Goal: Find specific page/section: Find specific page/section

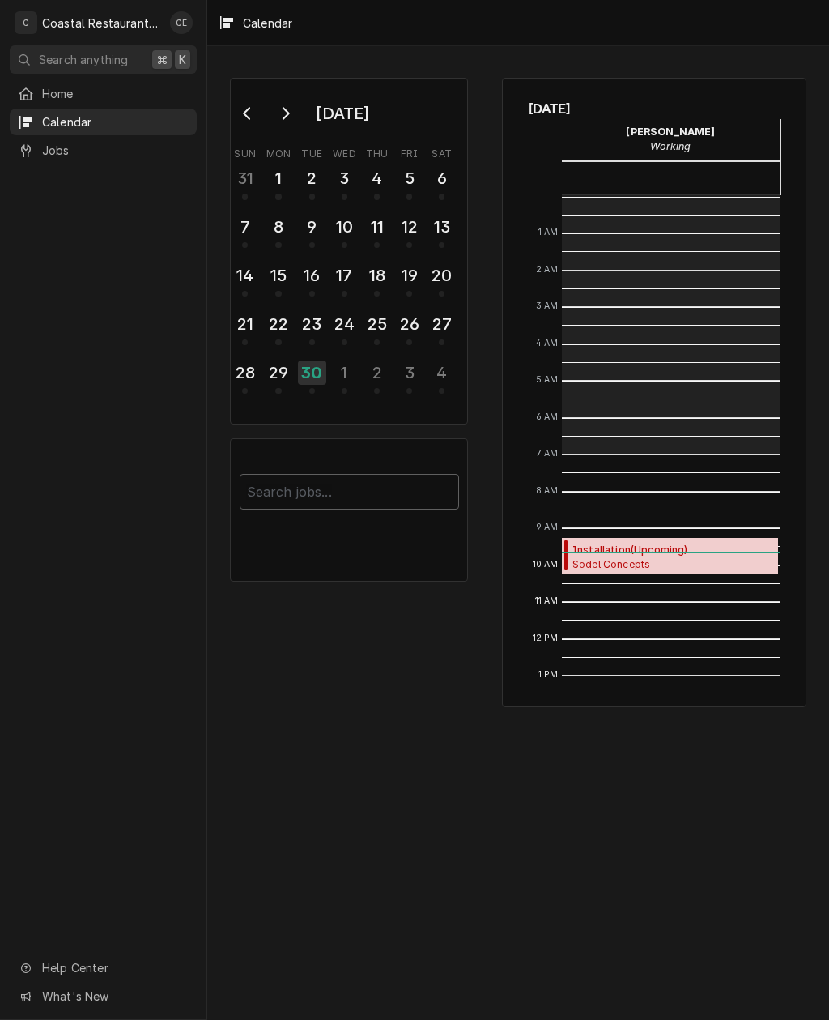
scroll to position [258, 0]
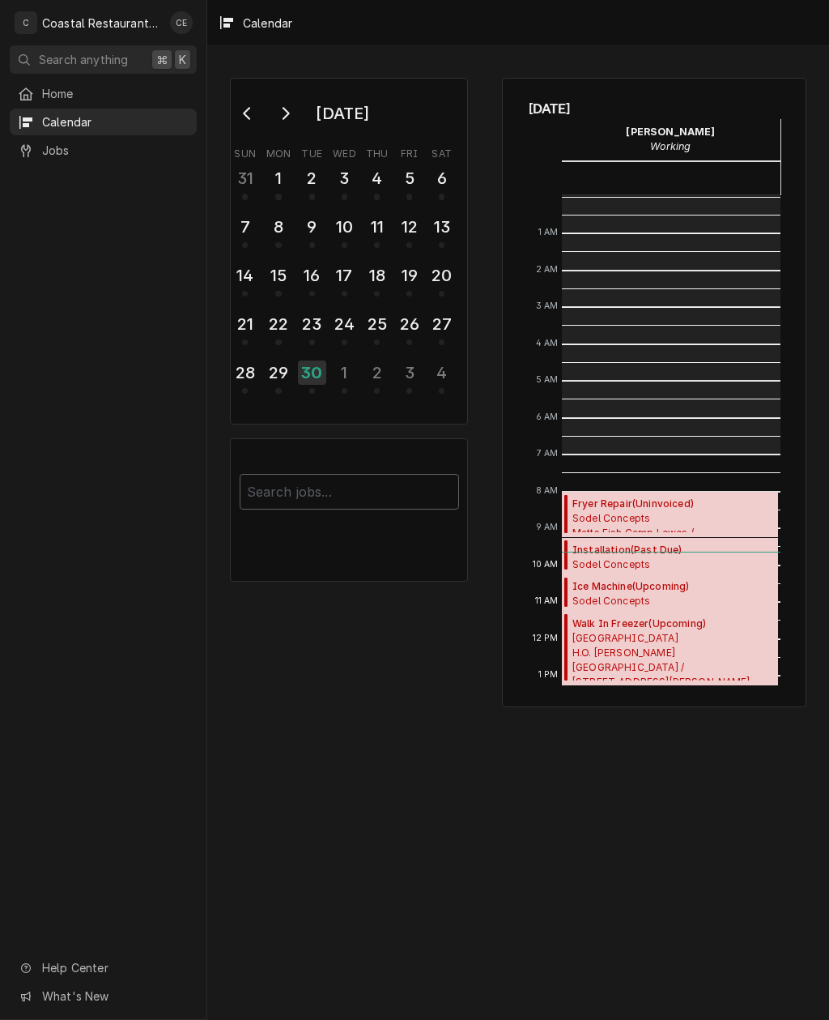
scroll to position [258, 0]
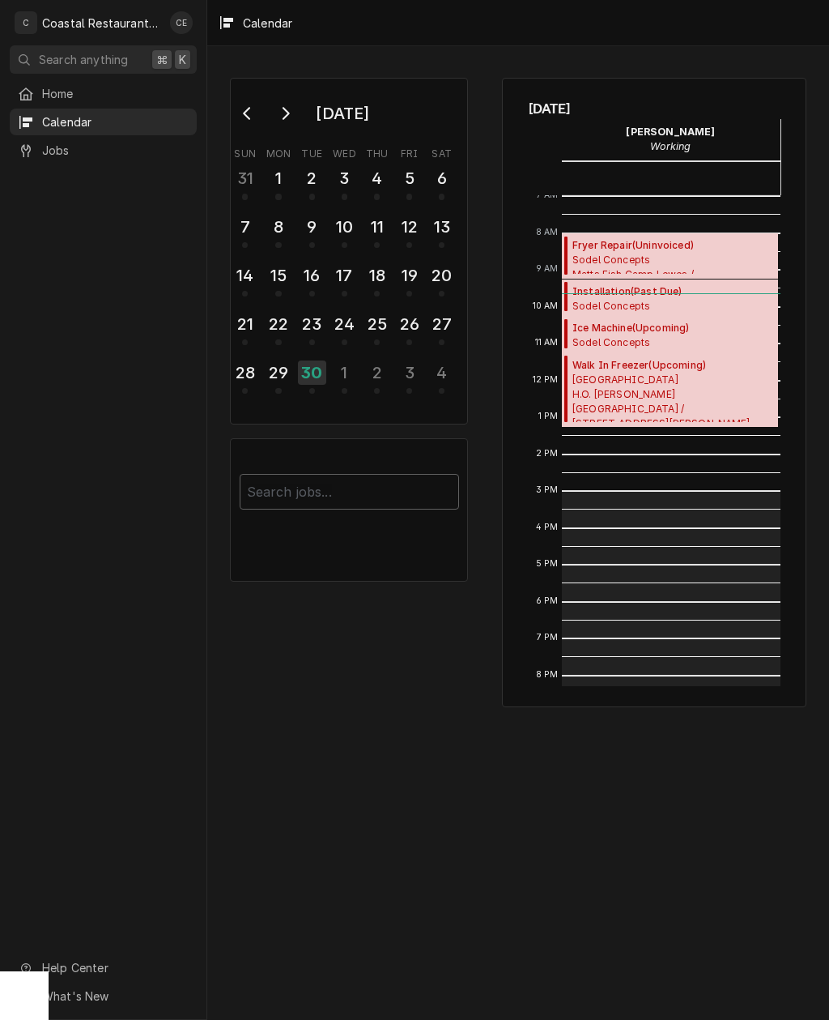
click at [60, 92] on span "Home" at bounding box center [115, 93] width 147 height 17
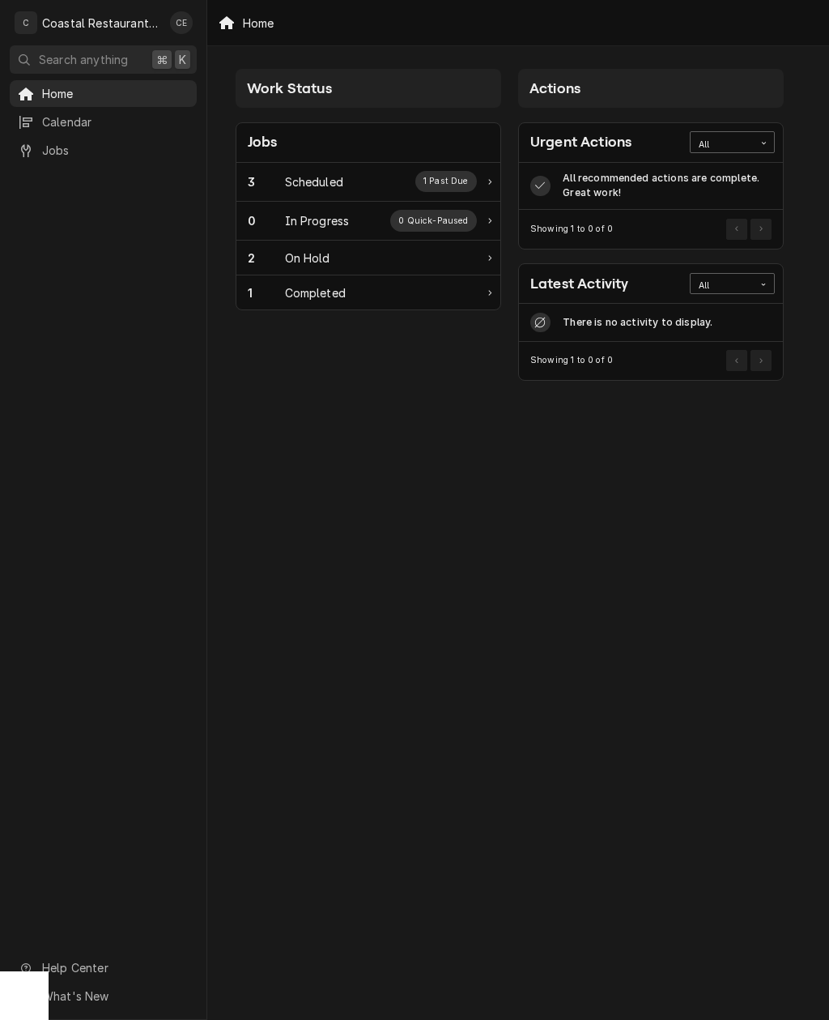
click at [249, 174] on div "3" at bounding box center [266, 181] width 37 height 17
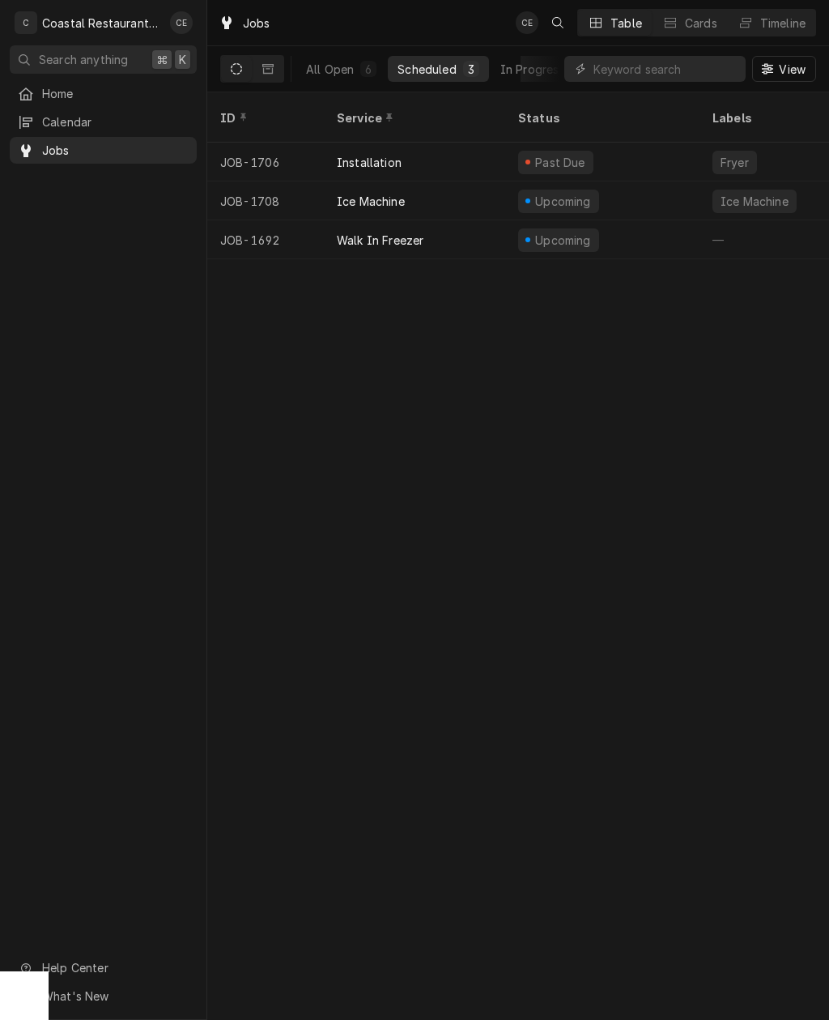
click at [252, 147] on div "JOB-1706" at bounding box center [265, 162] width 117 height 39
